Goal: Information Seeking & Learning: Learn about a topic

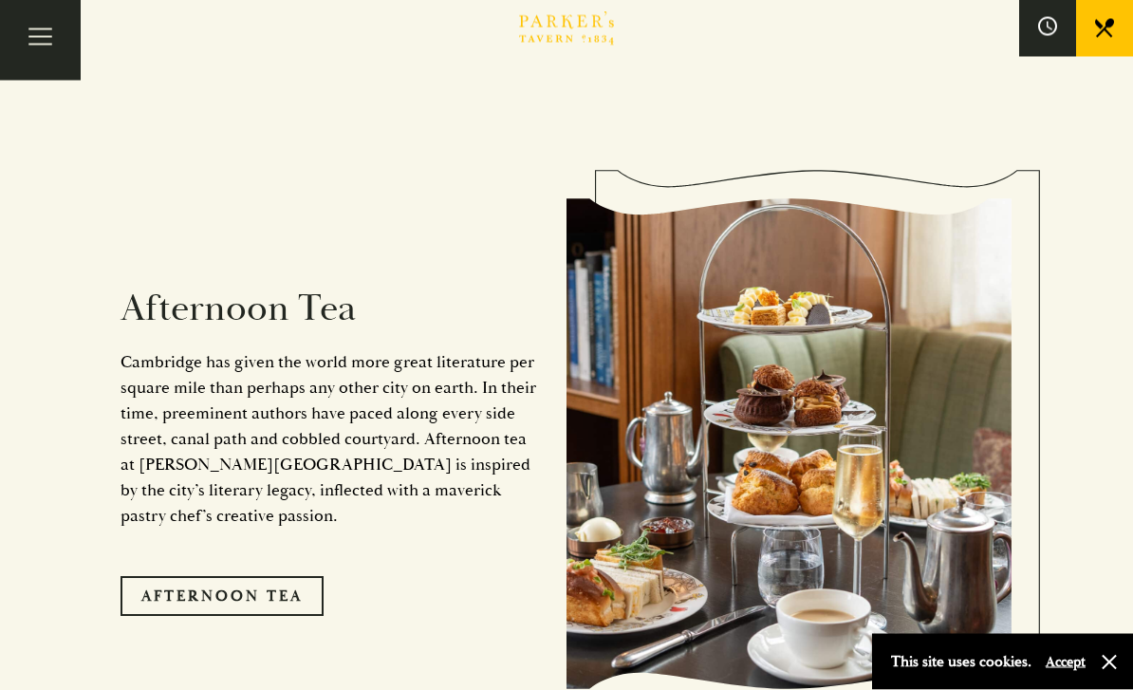
scroll to position [2849, 0]
click at [165, 576] on link "Afternoon Tea" at bounding box center [222, 596] width 203 height 40
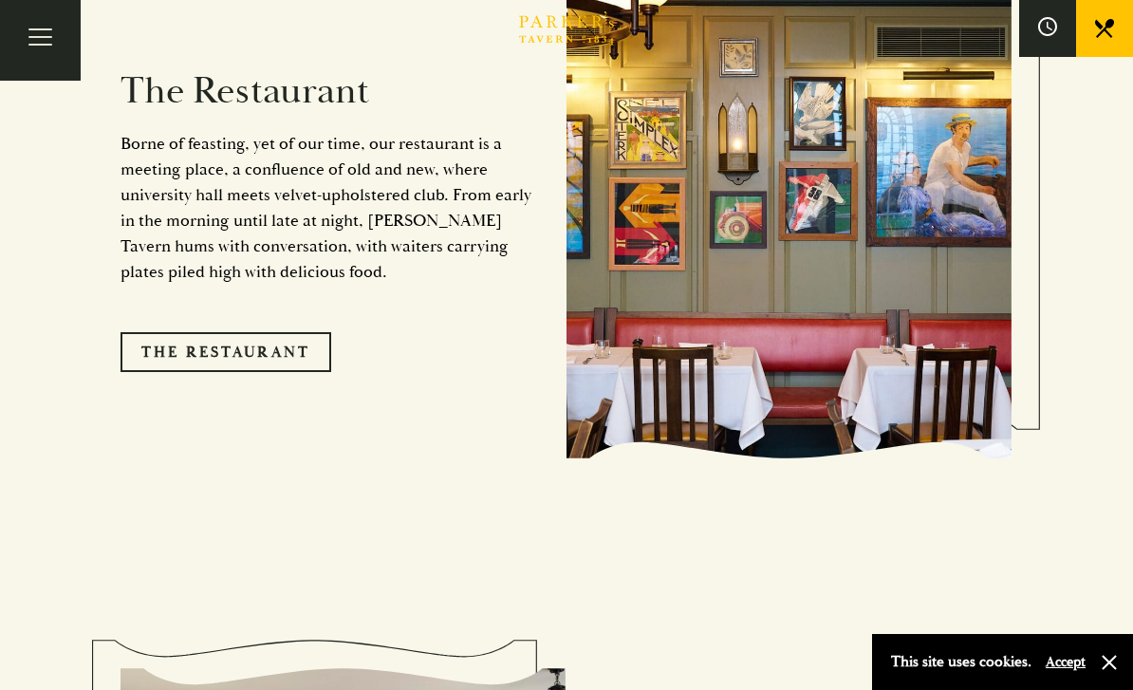
scroll to position [1667, 0]
click at [224, 357] on link "The Restaurant" at bounding box center [226, 351] width 211 height 40
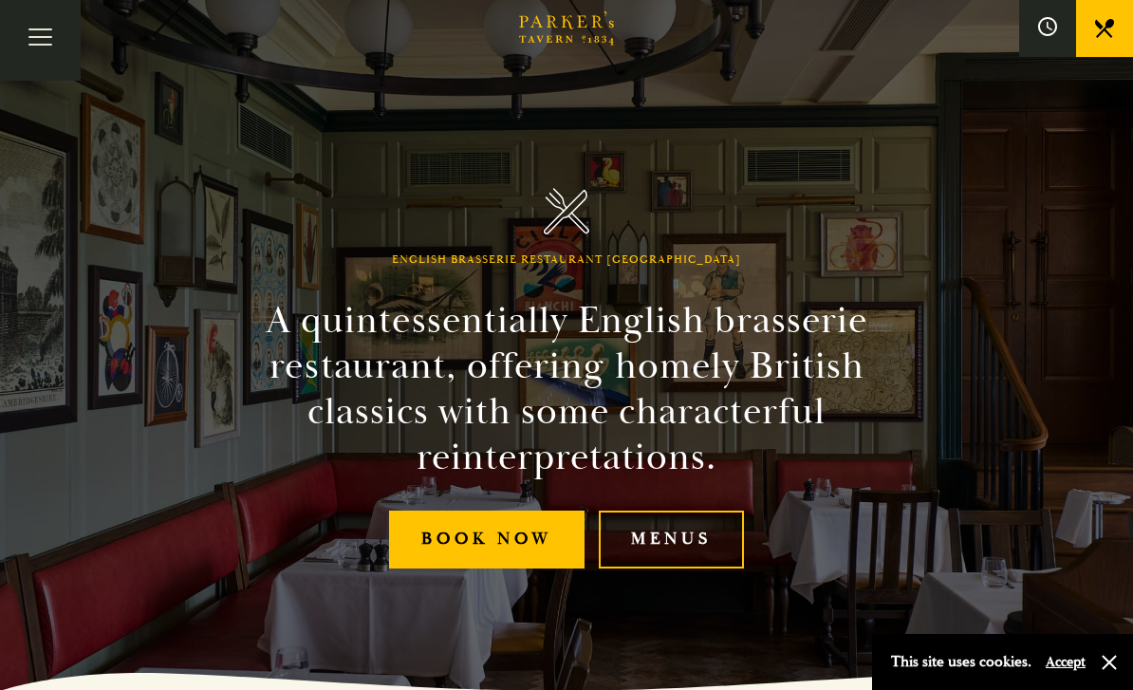
click at [655, 555] on link "Menus" at bounding box center [671, 540] width 145 height 58
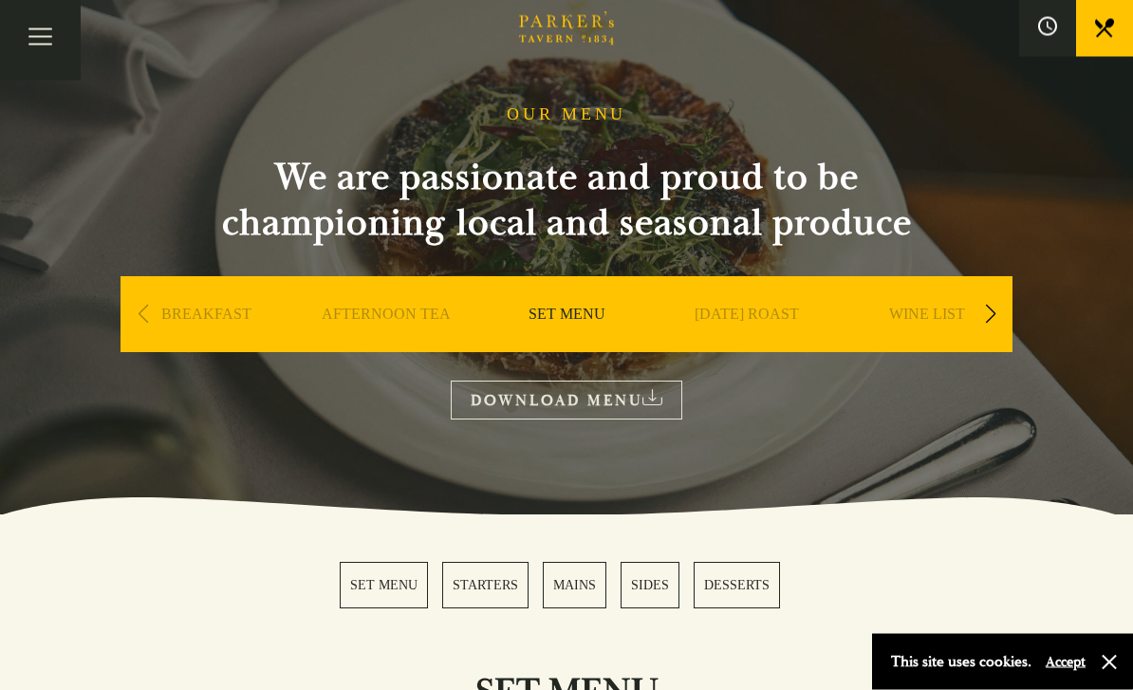
scroll to position [55, 0]
click at [491, 394] on link "DOWNLOAD MENU" at bounding box center [567, 400] width 232 height 39
click at [147, 312] on div "Previous slide" at bounding box center [143, 314] width 26 height 42
click at [194, 314] on link "BREAKFAST" at bounding box center [206, 343] width 90 height 76
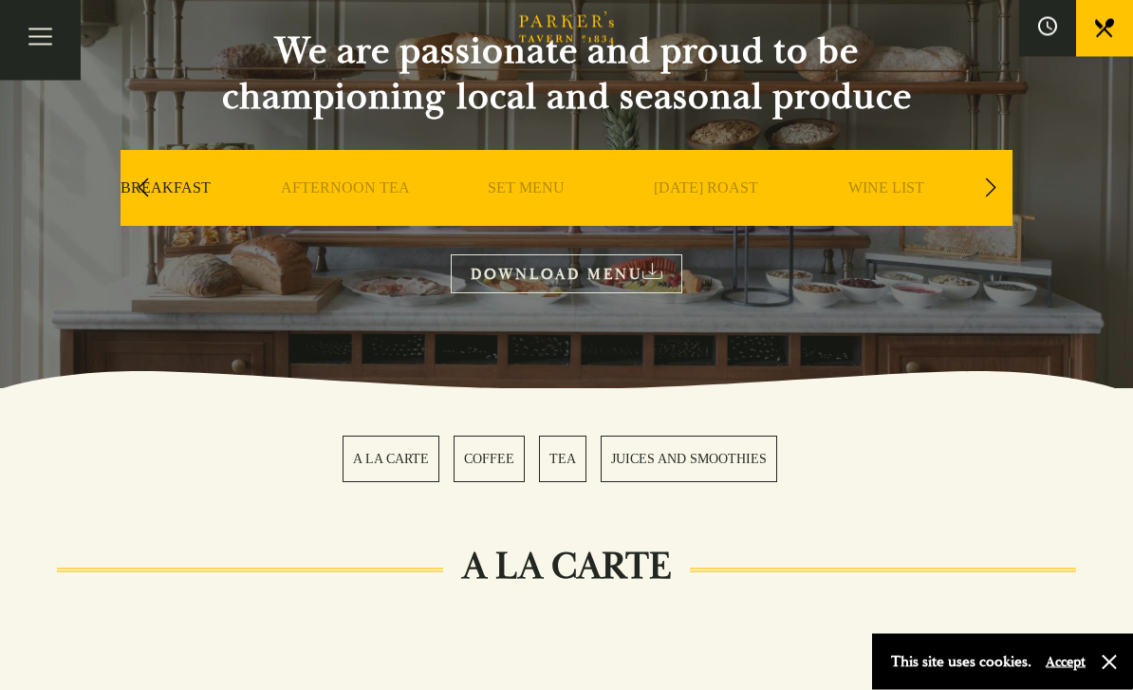
scroll to position [181, 0]
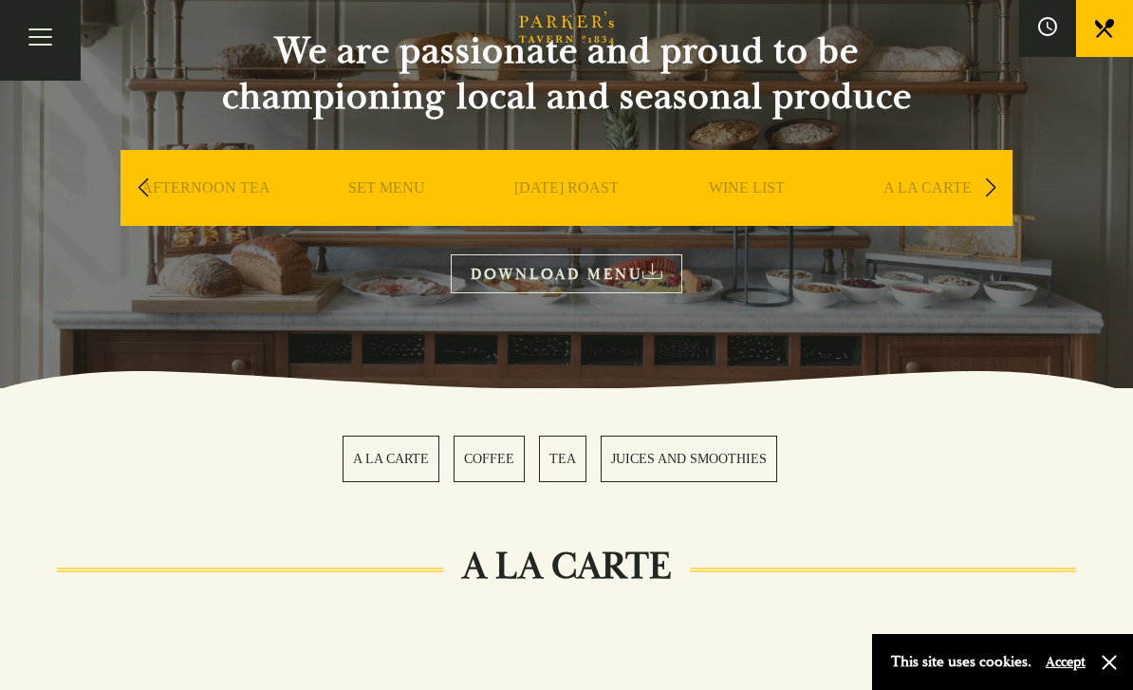
click at [930, 181] on link "A LA CARTE" at bounding box center [928, 216] width 88 height 76
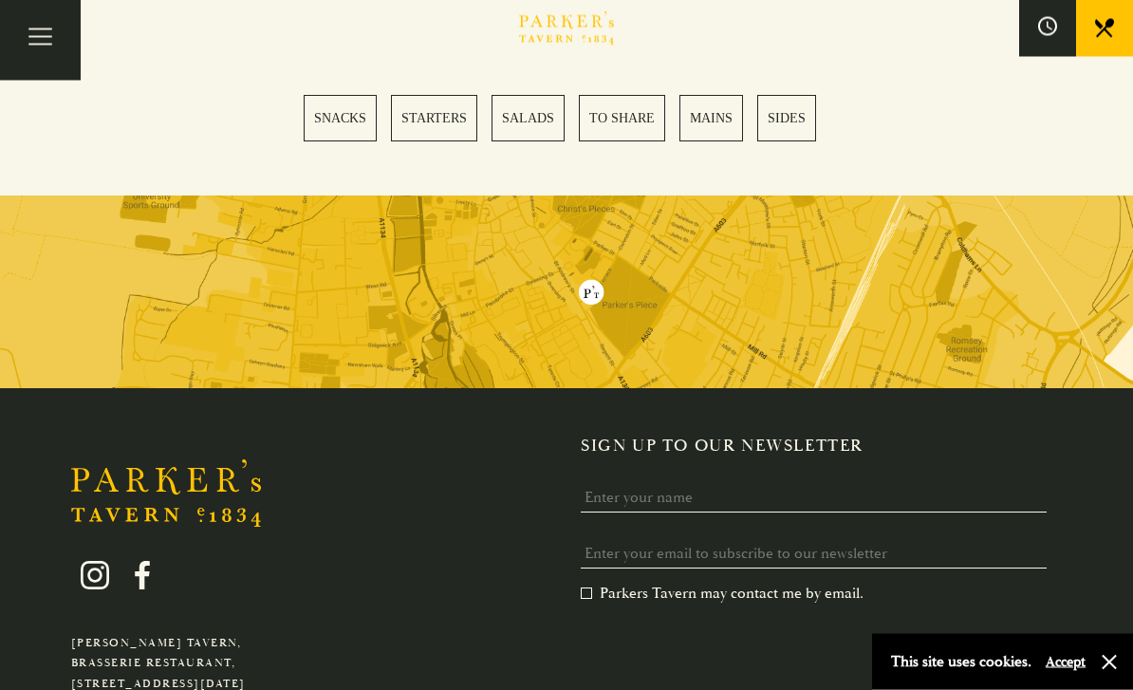
scroll to position [5472, 0]
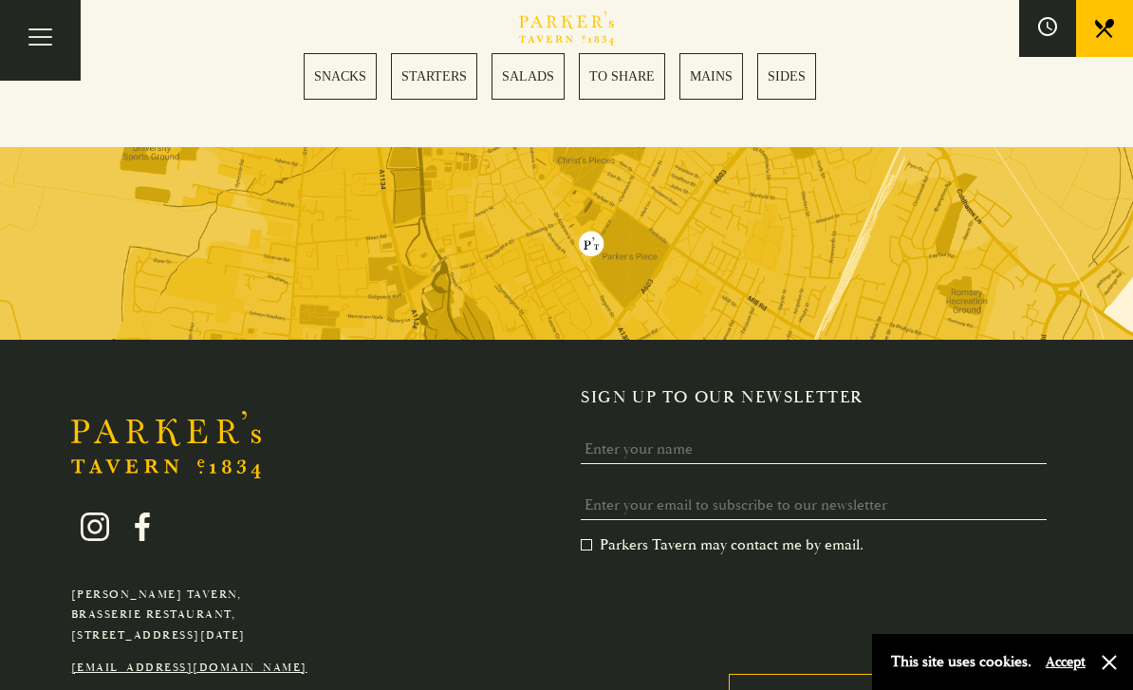
click at [17, 77] on button "Toggle navigation" at bounding box center [40, 40] width 81 height 81
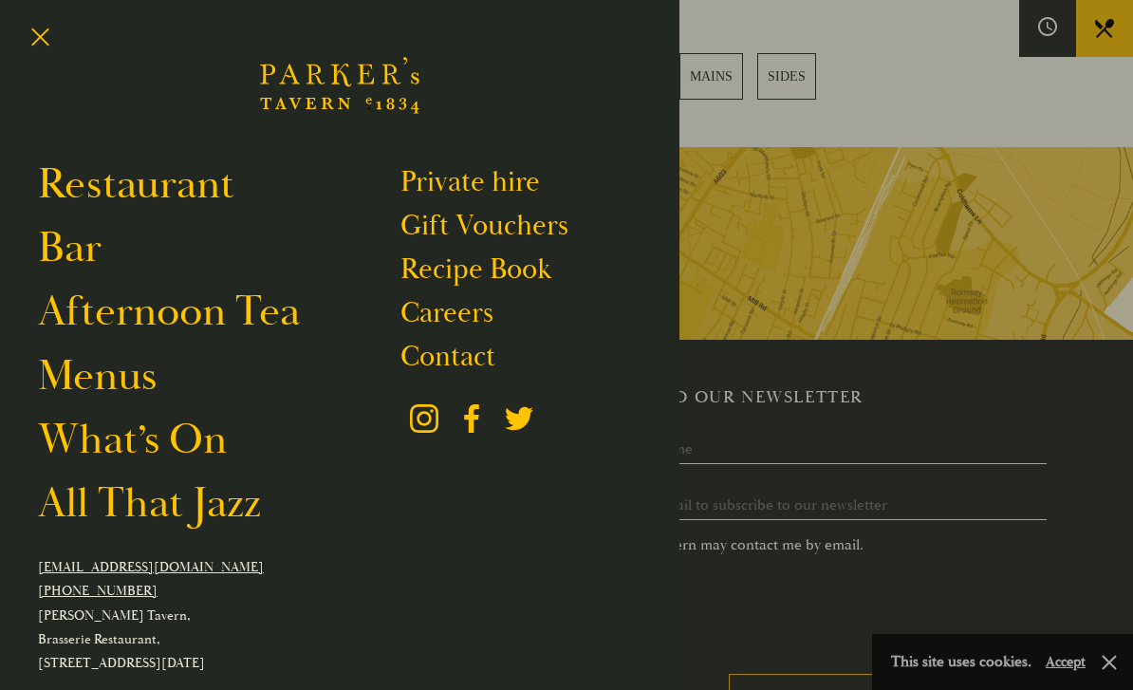
click at [212, 502] on link "All That Jazz" at bounding box center [149, 503] width 223 height 53
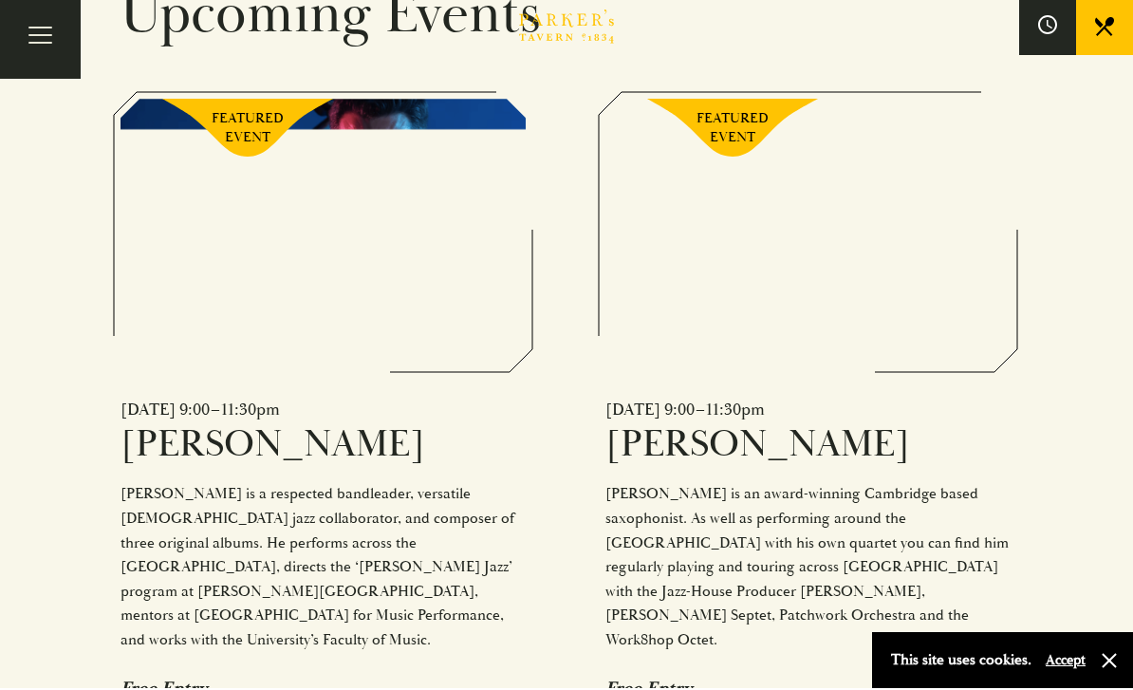
scroll to position [1312, 0]
